Goal: Information Seeking & Learning: Learn about a topic

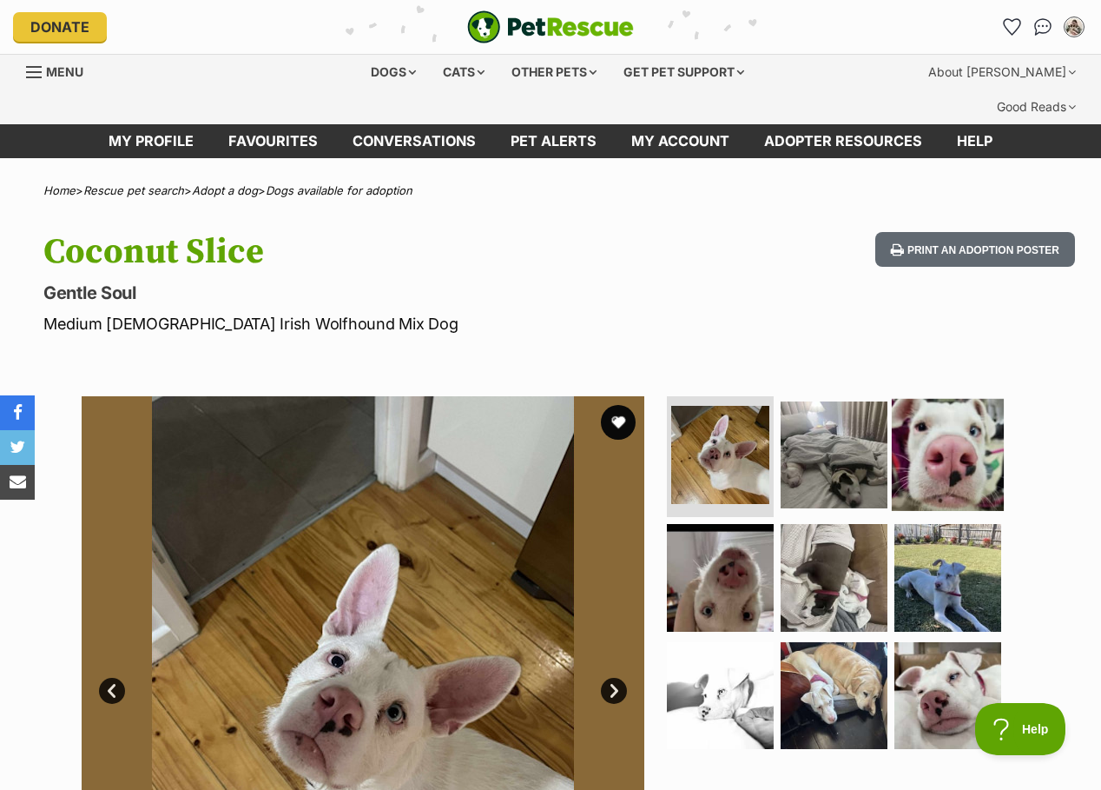
click at [948, 428] on img at bounding box center [948, 454] width 112 height 112
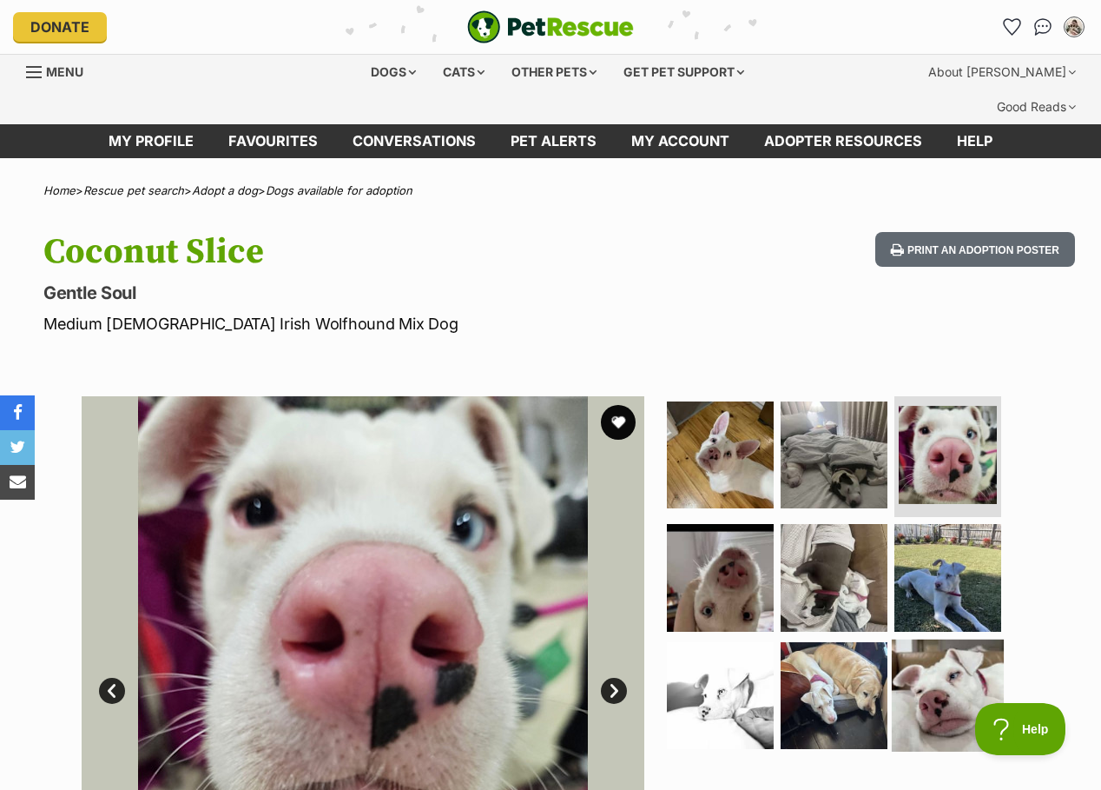
click at [960, 665] on img at bounding box center [948, 695] width 112 height 112
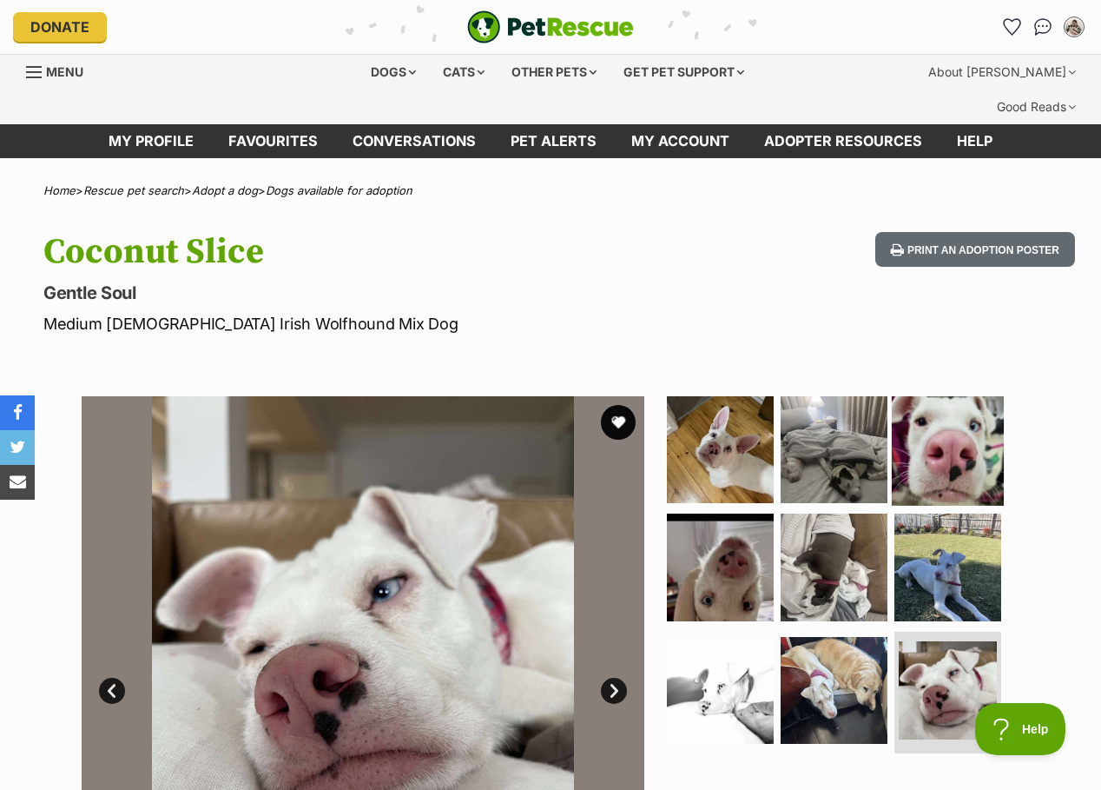
click at [963, 401] on img at bounding box center [948, 449] width 112 height 112
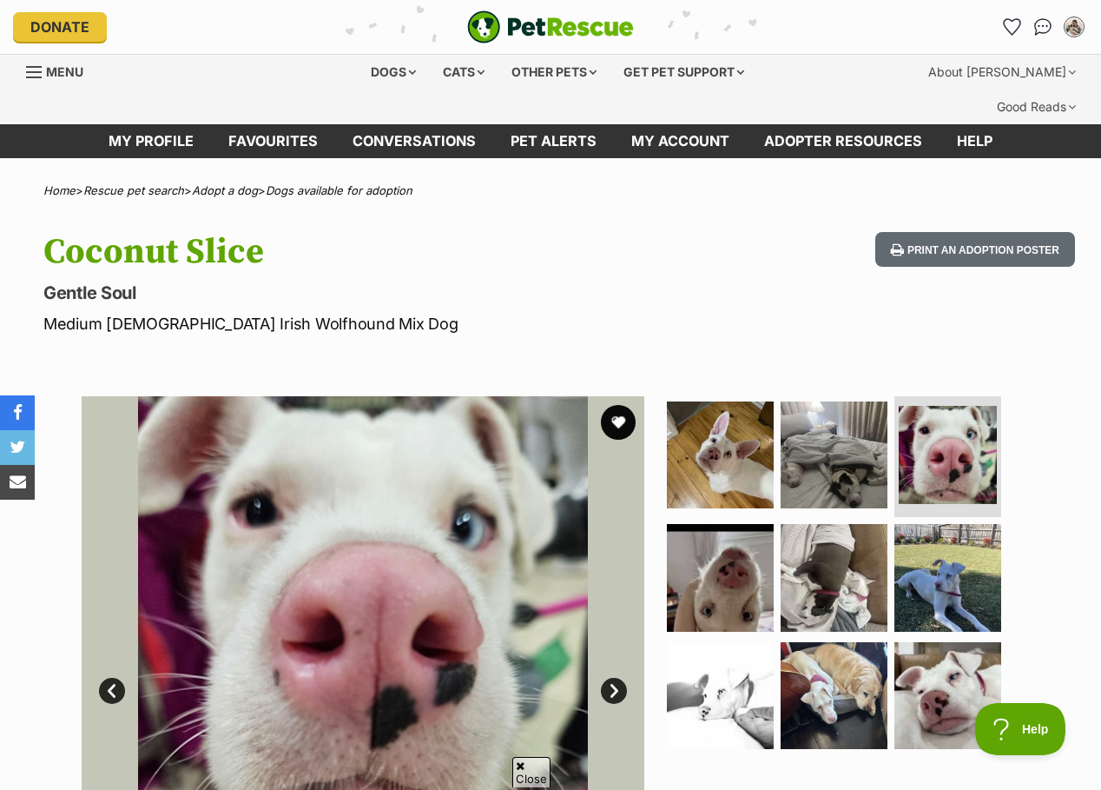
scroll to position [1158, 0]
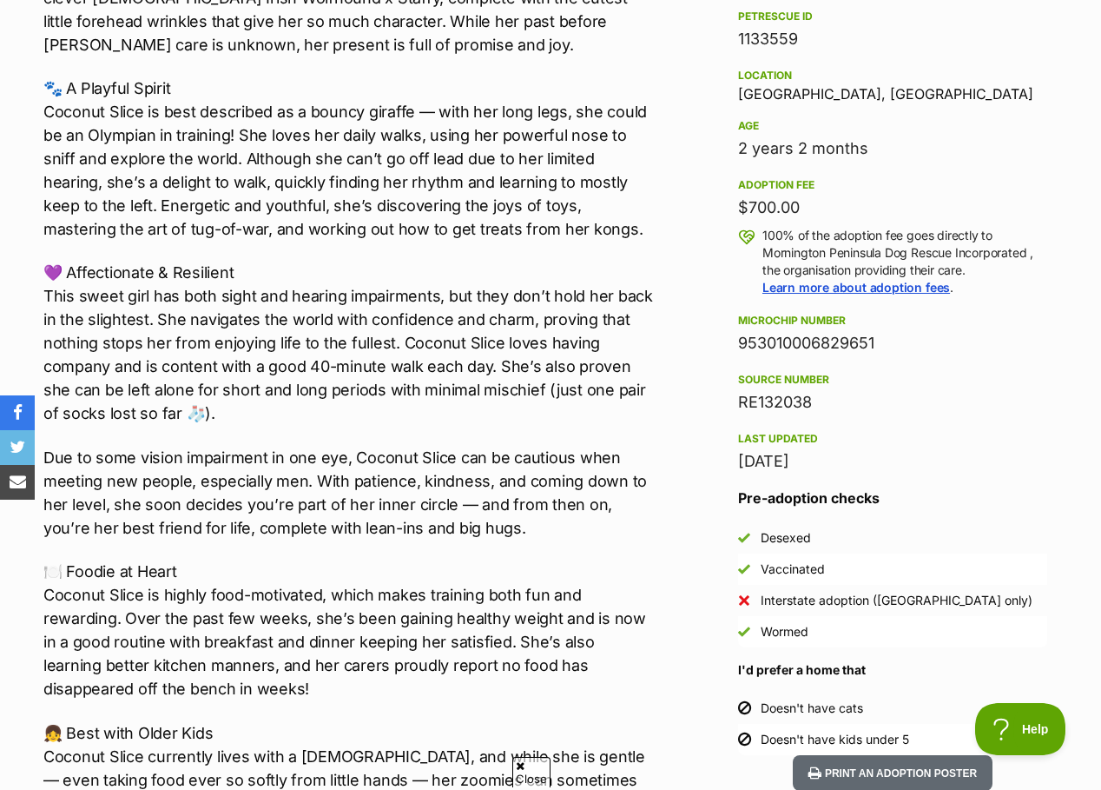
click at [949, 314] on div "Microchip number" at bounding box center [892, 321] width 309 height 14
click at [584, 376] on p "💜 Affectionate & Resilient This sweet girl has both sight and hearing impairmen…" at bounding box center [349, 343] width 612 height 164
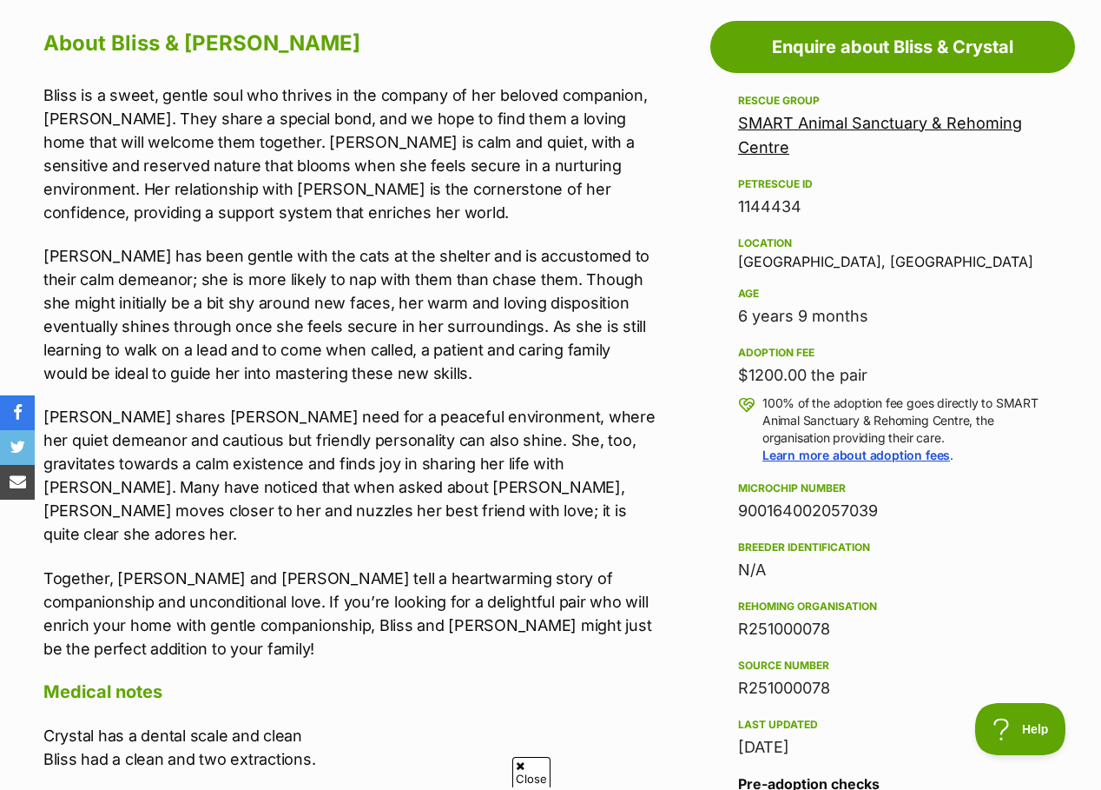
scroll to position [869, 0]
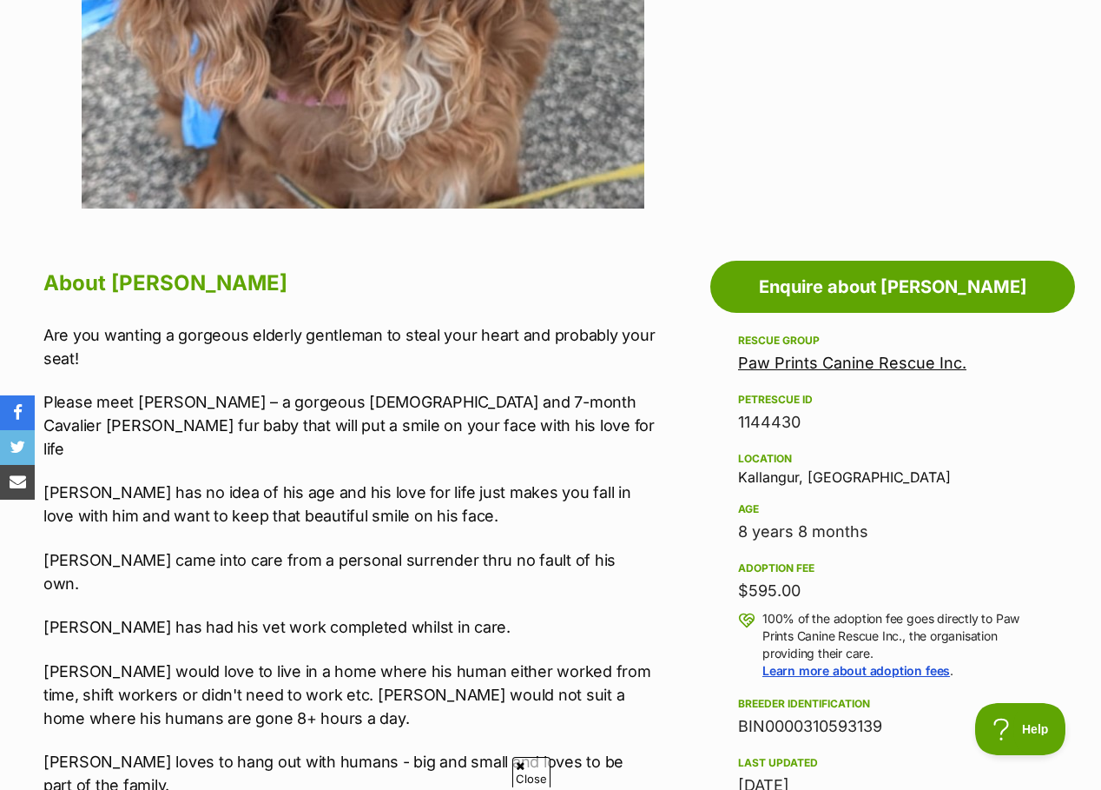
scroll to position [1158, 0]
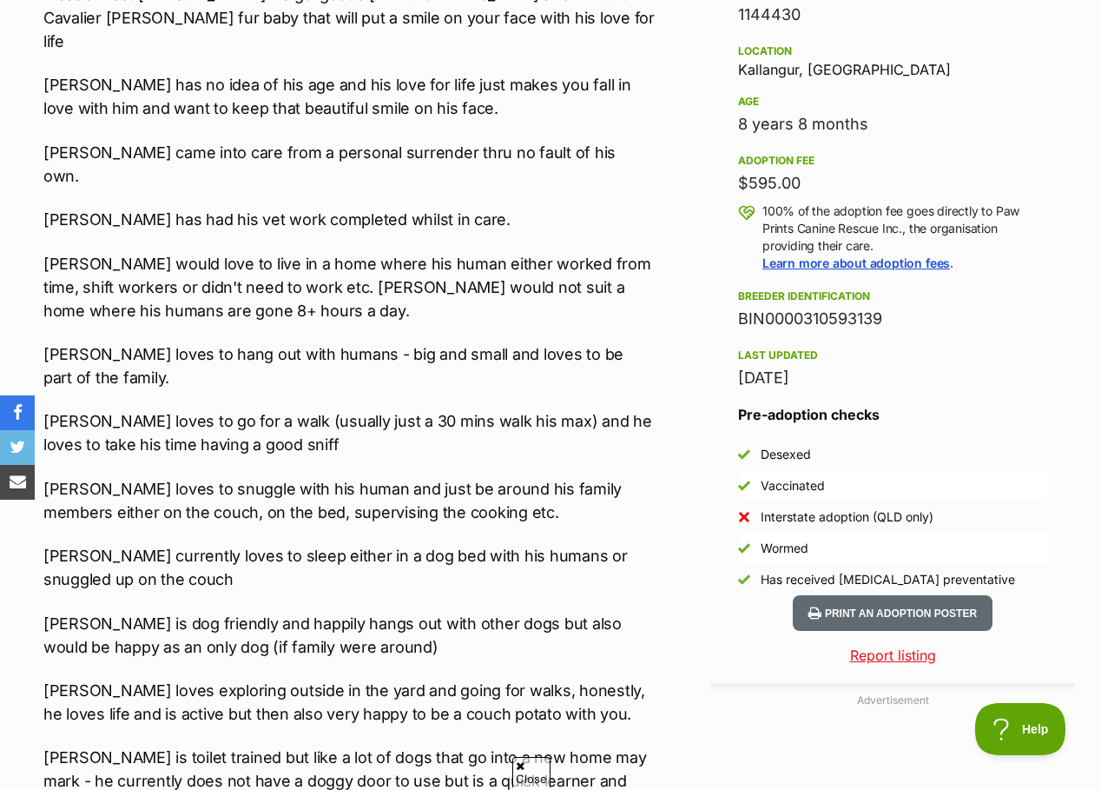
click at [1023, 366] on div "[DATE]" at bounding box center [892, 378] width 309 height 24
